Goal: Transaction & Acquisition: Purchase product/service

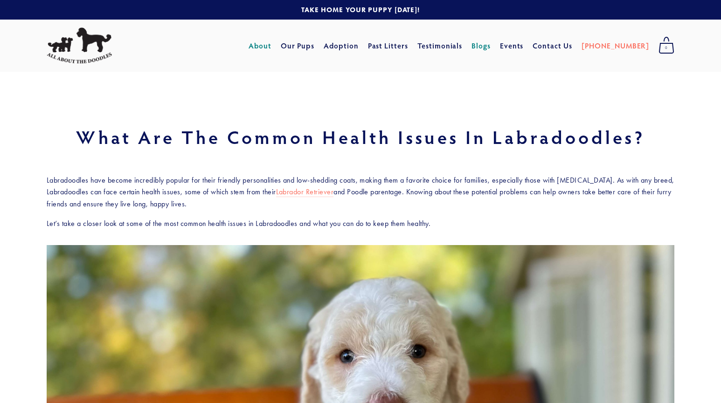
click at [271, 46] on link "About" at bounding box center [259, 45] width 23 height 17
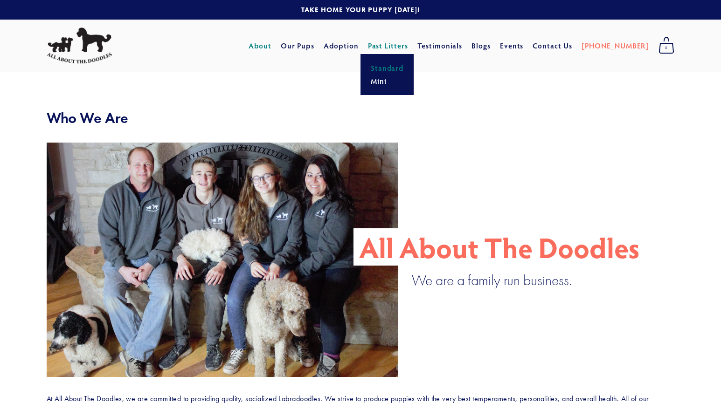
click at [407, 69] on link "Standard" at bounding box center [387, 68] width 39 height 13
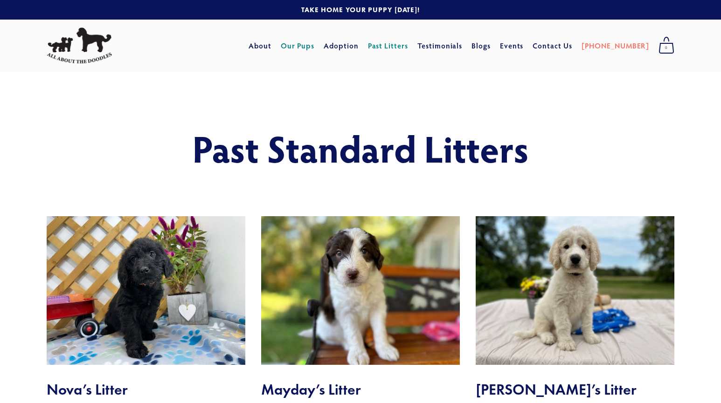
click at [315, 47] on link "Our Pups" at bounding box center [298, 45] width 34 height 17
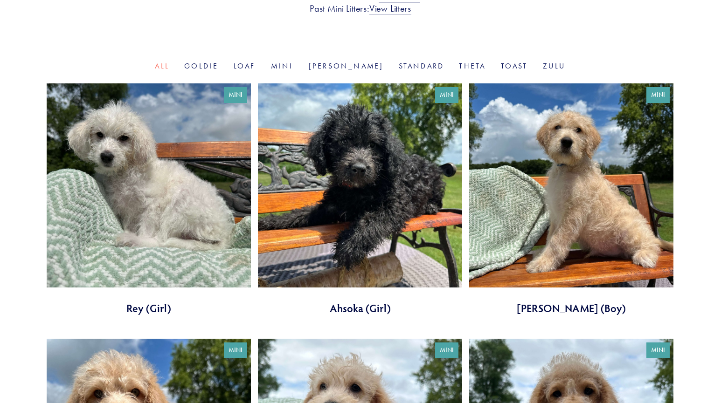
scroll to position [278, 0]
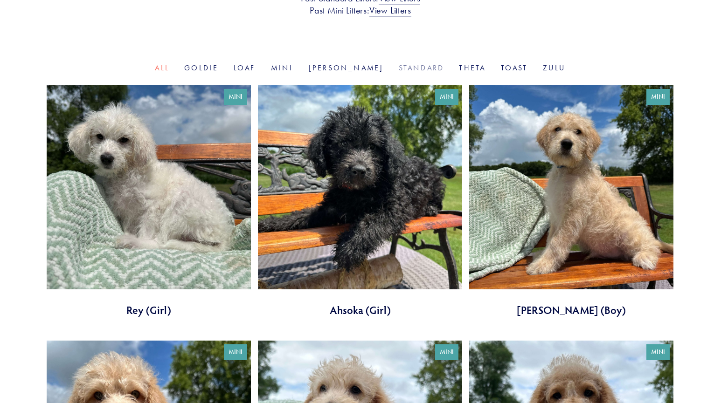
click at [399, 68] on link "Standard" at bounding box center [422, 67] width 46 height 9
